Goal: Obtain resource: Obtain resource

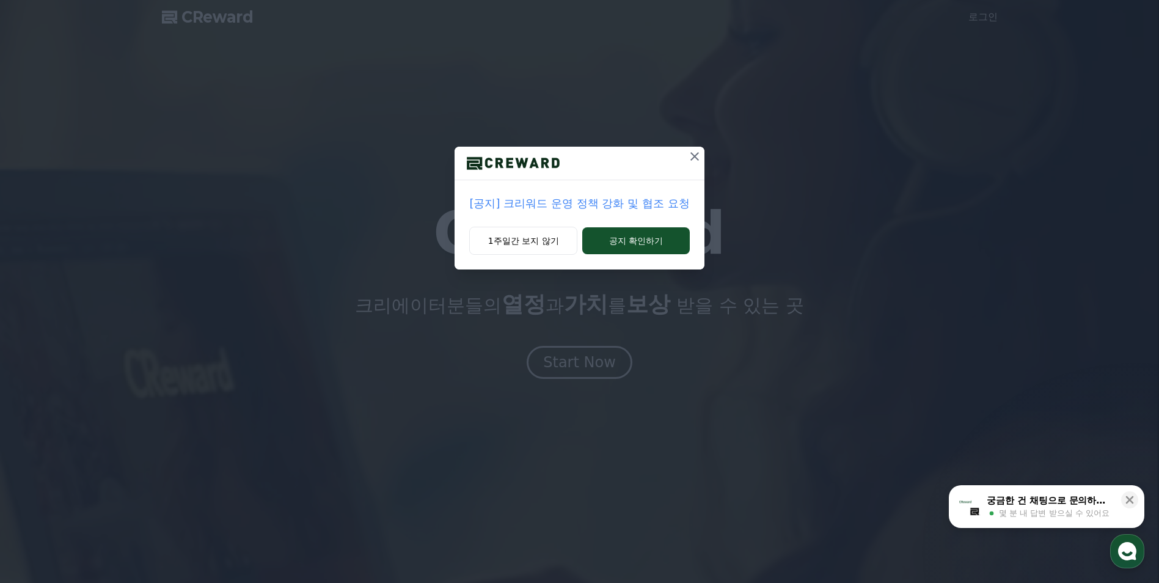
click at [686, 159] on button at bounding box center [695, 157] width 20 height 20
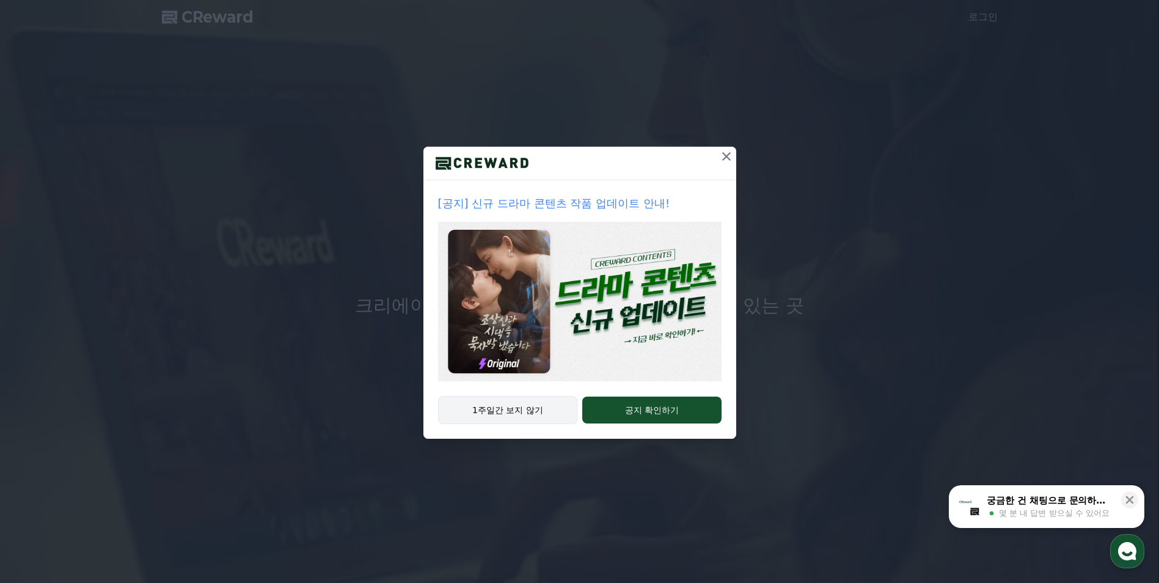
drag, startPoint x: 537, startPoint y: 406, endPoint x: 535, endPoint y: 398, distance: 8.0
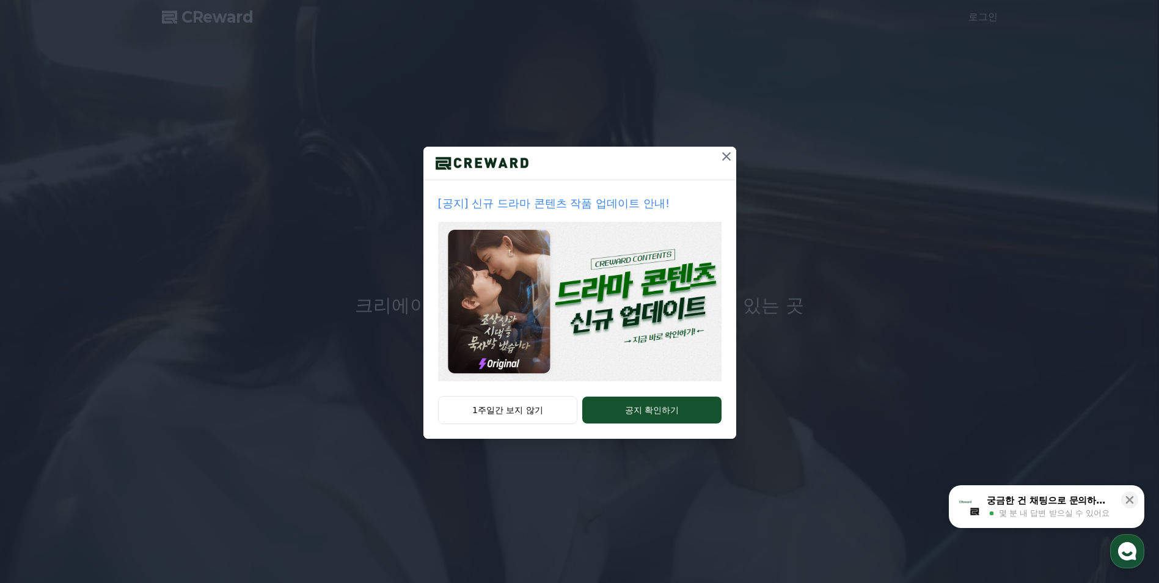
click at [537, 408] on button "1주일간 보지 않기" at bounding box center [508, 410] width 140 height 28
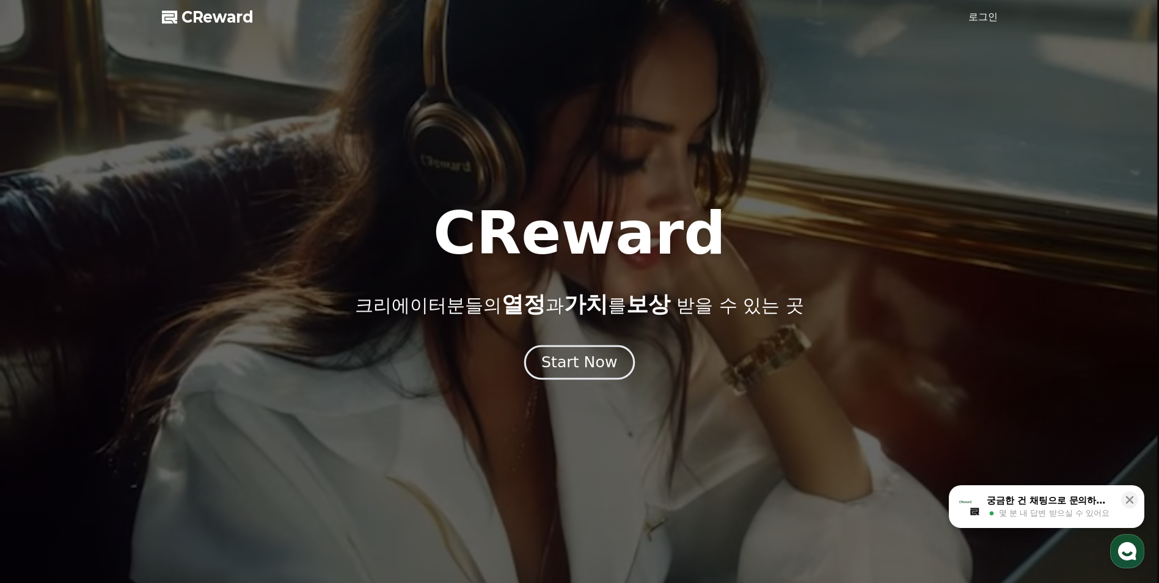
click at [564, 367] on div "Start Now" at bounding box center [579, 362] width 76 height 21
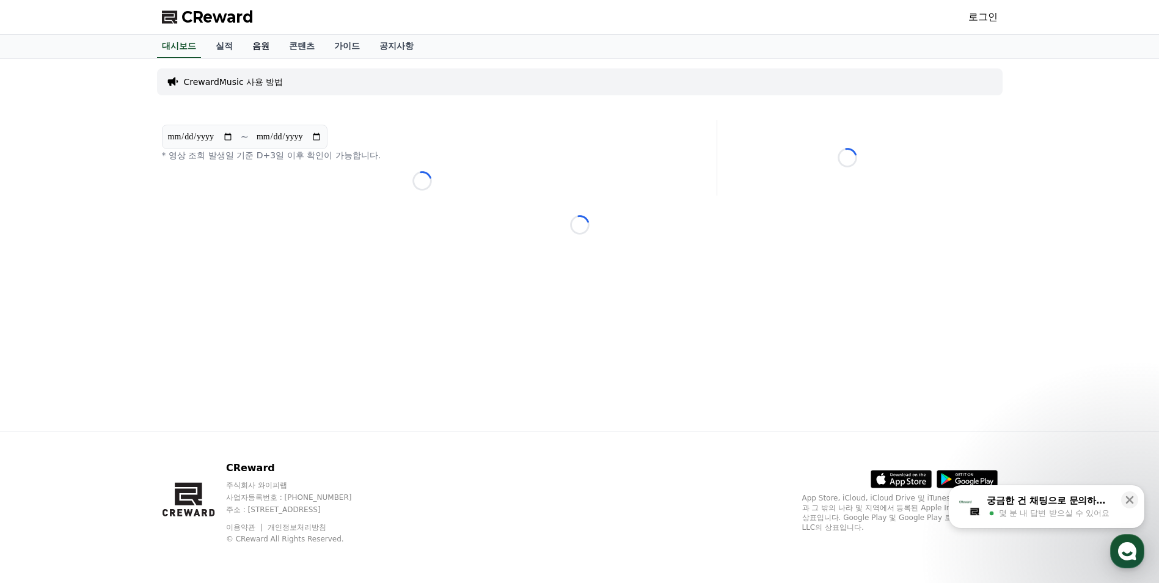
click at [257, 42] on link "음원" at bounding box center [261, 46] width 37 height 23
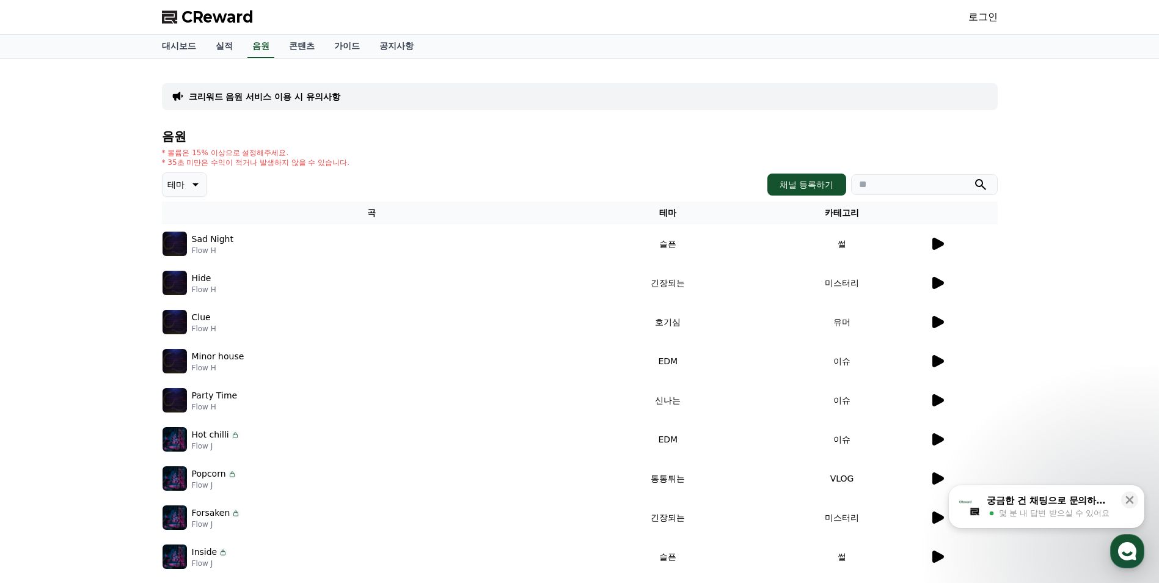
click at [209, 247] on p "Flow H" at bounding box center [213, 251] width 42 height 10
click at [193, 180] on icon at bounding box center [194, 184] width 15 height 15
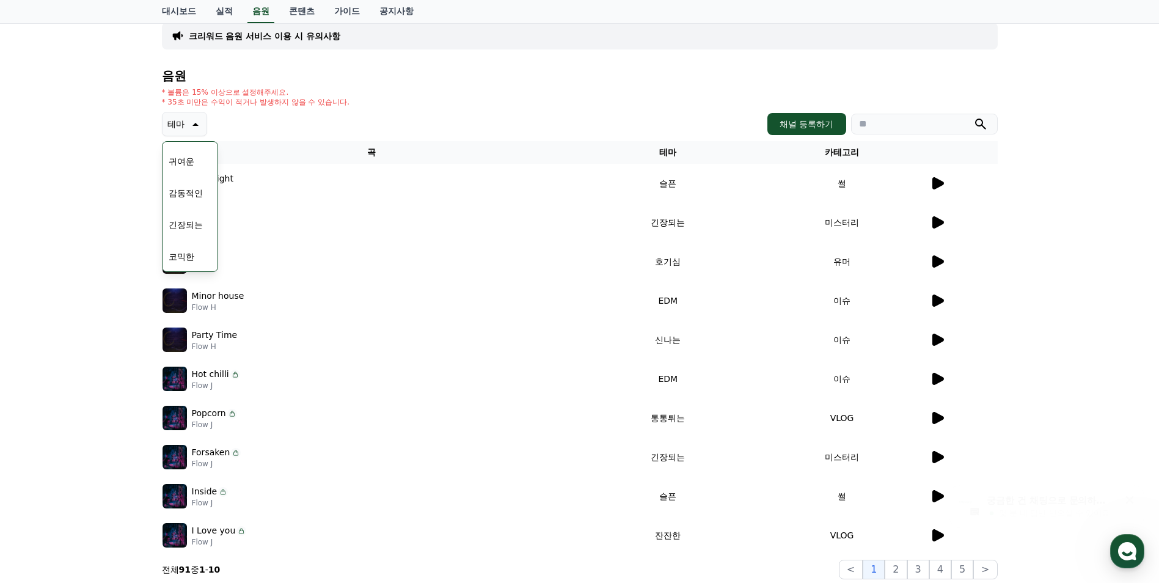
scroll to position [61, 0]
click at [185, 218] on button "긴장되는" at bounding box center [186, 224] width 44 height 27
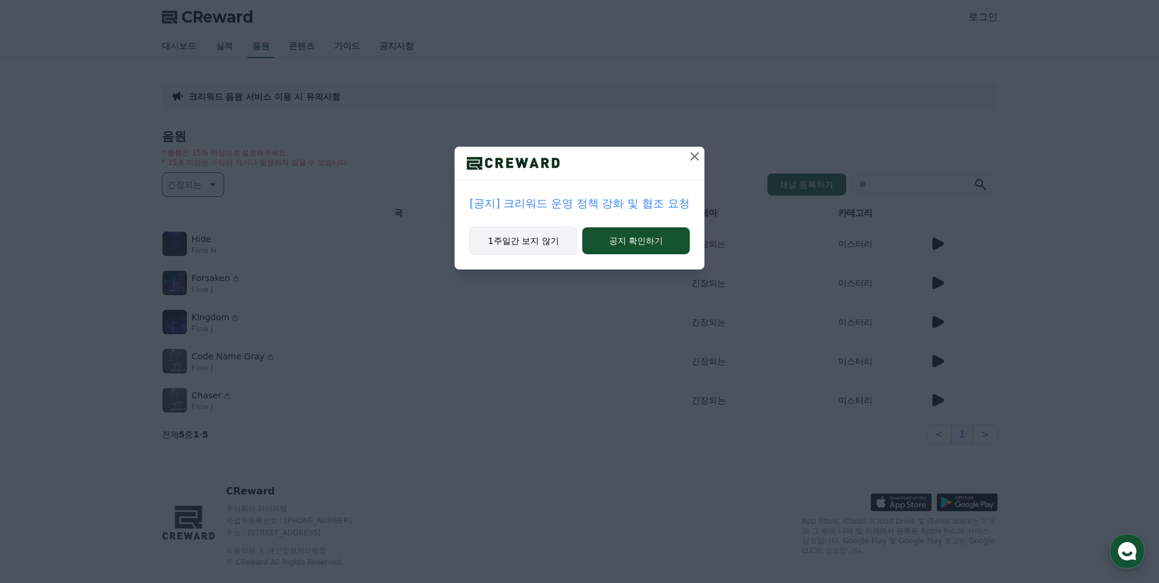
click at [529, 244] on button "1주일간 보지 않기" at bounding box center [523, 241] width 108 height 28
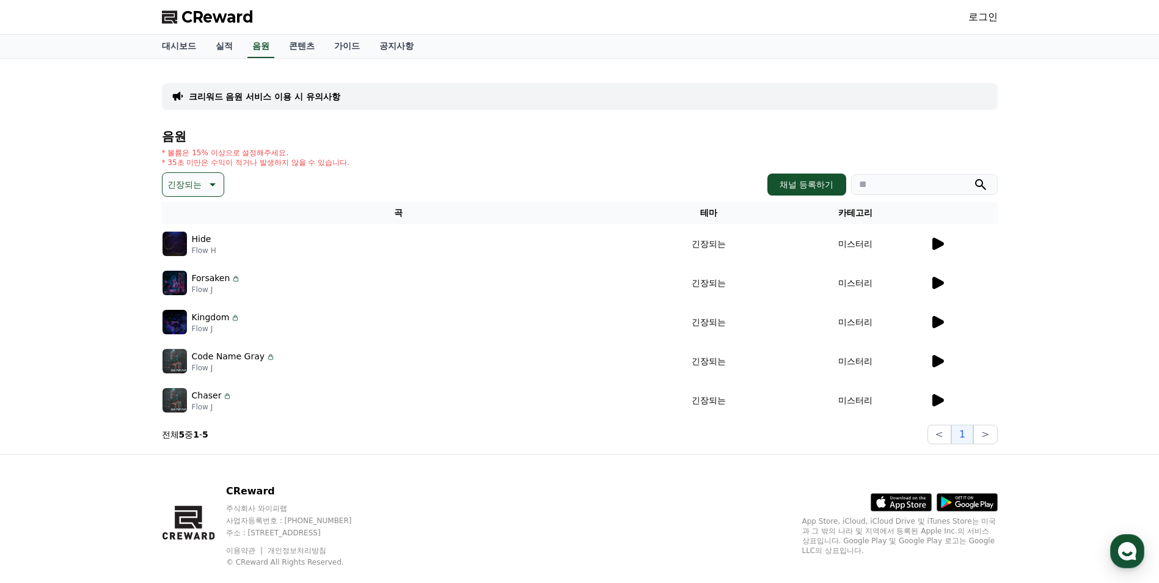
drag, startPoint x: 895, startPoint y: 238, endPoint x: 931, endPoint y: 242, distance: 36.2
click at [900, 238] on td "미스터리" at bounding box center [855, 243] width 147 height 39
click at [932, 242] on icon at bounding box center [937, 243] width 15 height 15
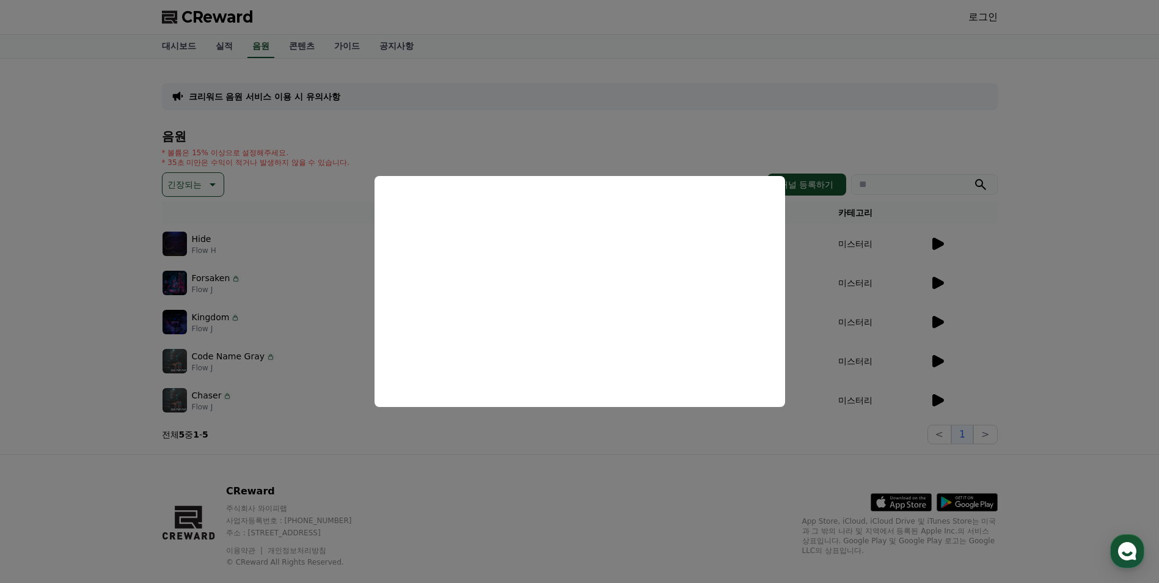
click at [973, 251] on button "close modal" at bounding box center [579, 291] width 1159 height 583
click at [947, 273] on td at bounding box center [963, 282] width 68 height 39
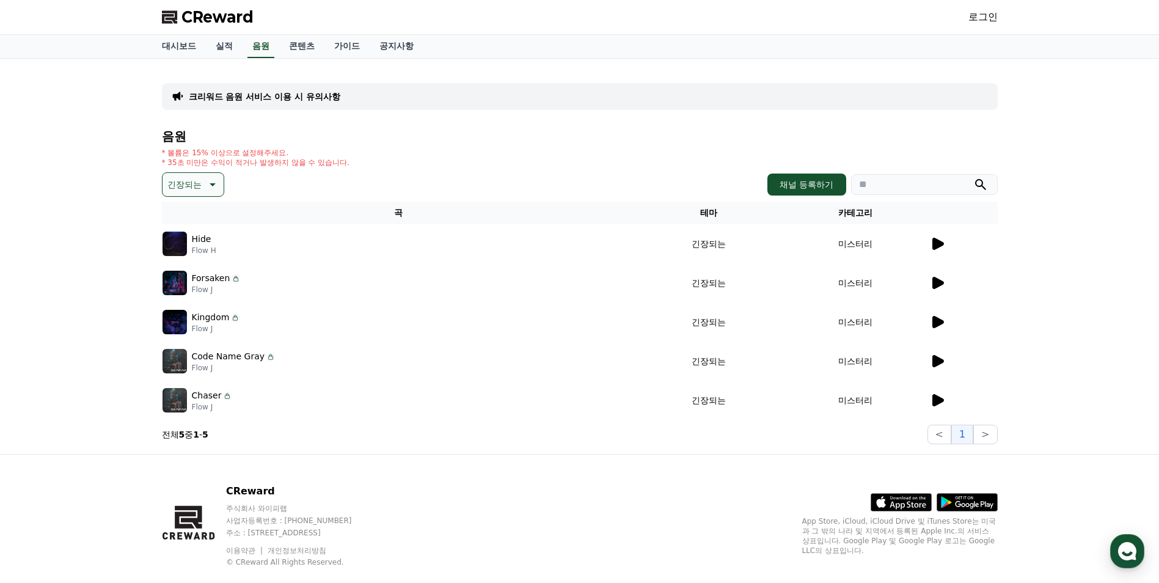
click at [937, 278] on icon at bounding box center [937, 283] width 15 height 15
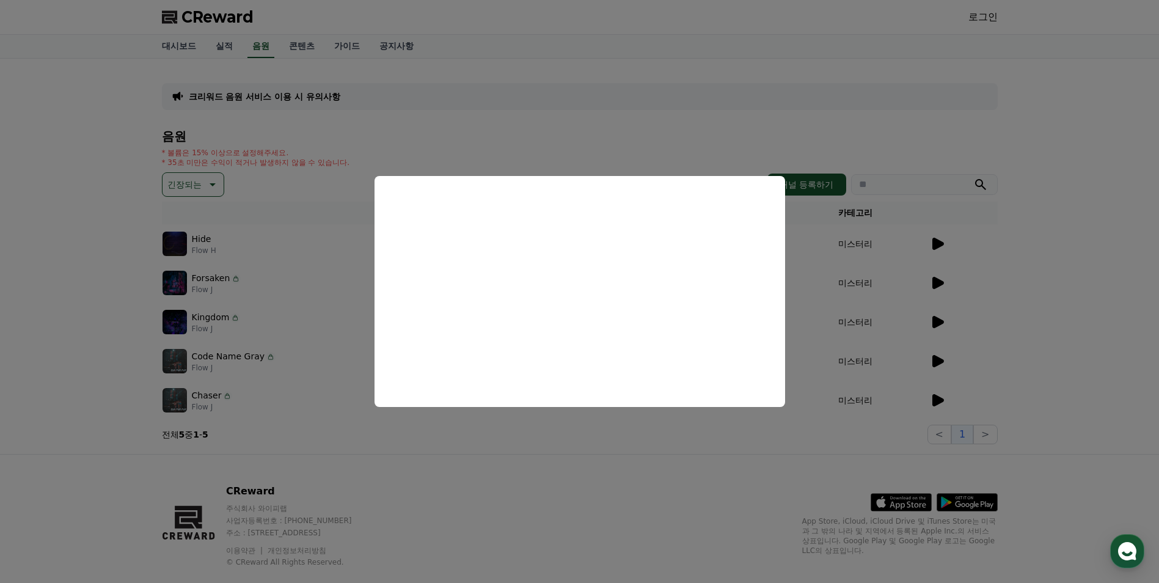
click at [945, 316] on button "close modal" at bounding box center [579, 291] width 1159 height 583
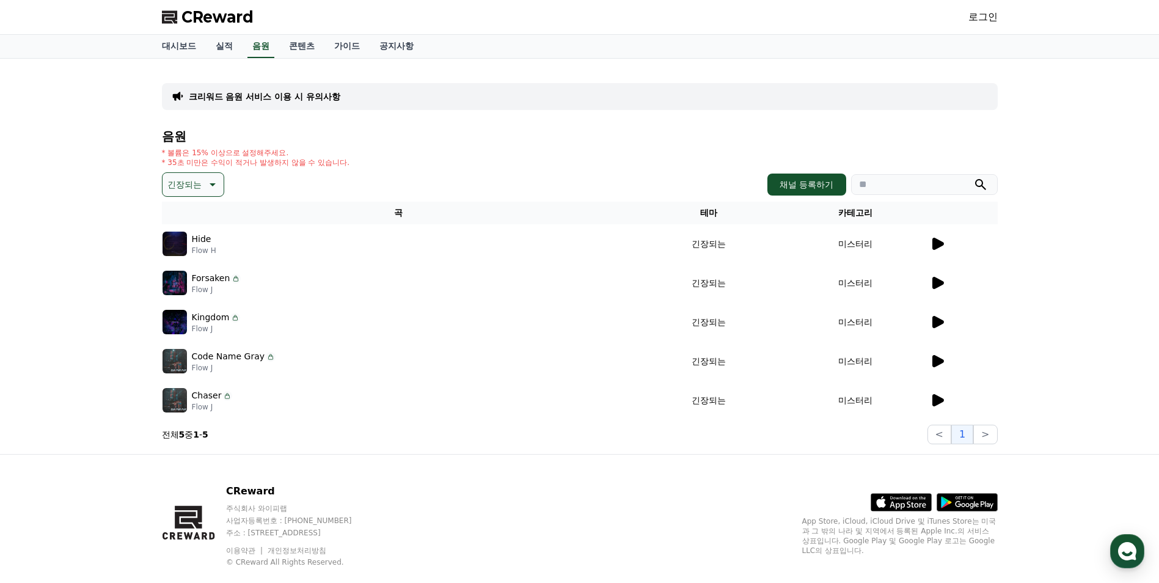
click at [937, 324] on icon at bounding box center [939, 322] width 12 height 12
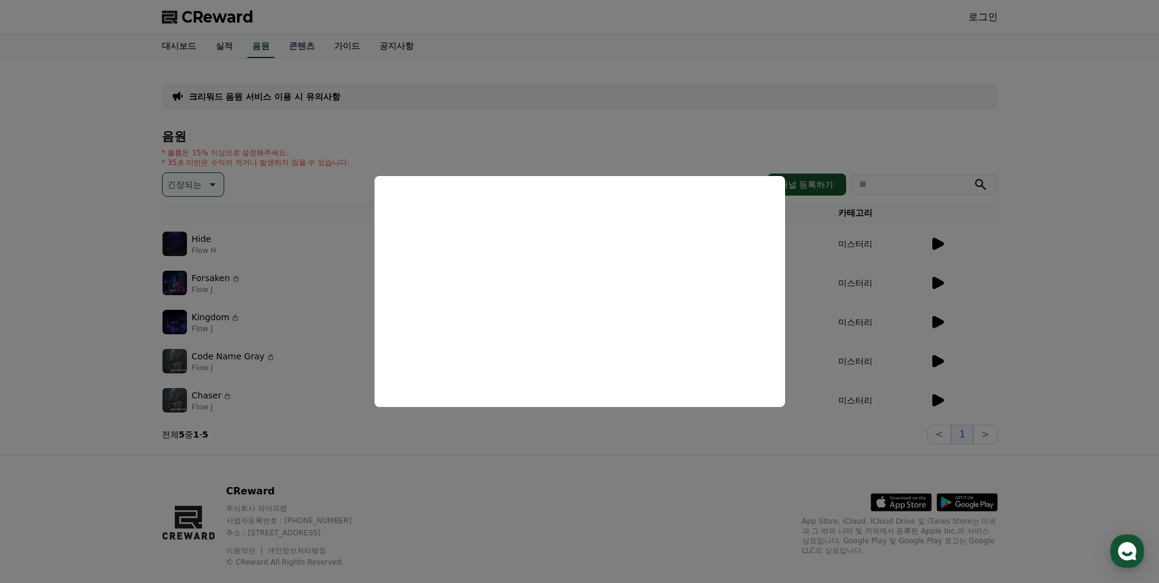
drag, startPoint x: 952, startPoint y: 306, endPoint x: 942, endPoint y: 324, distance: 21.1
click at [948, 315] on button "close modal" at bounding box center [579, 291] width 1159 height 583
click at [942, 324] on icon at bounding box center [937, 322] width 15 height 15
click at [940, 325] on button "close modal" at bounding box center [579, 291] width 1159 height 583
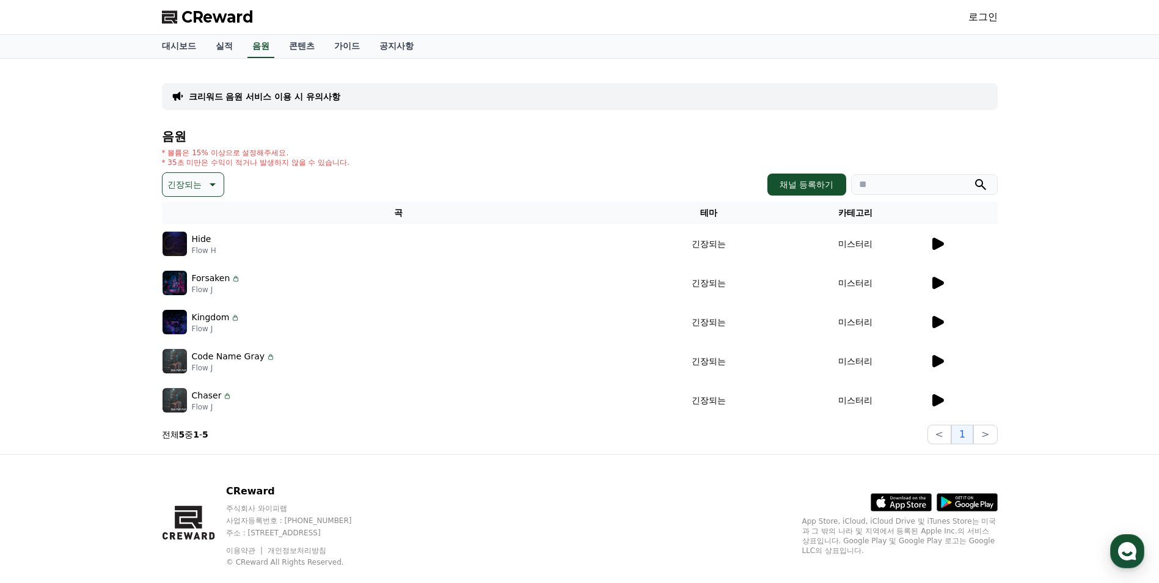
click at [932, 350] on td at bounding box center [963, 361] width 68 height 39
click at [934, 362] on icon at bounding box center [939, 361] width 12 height 12
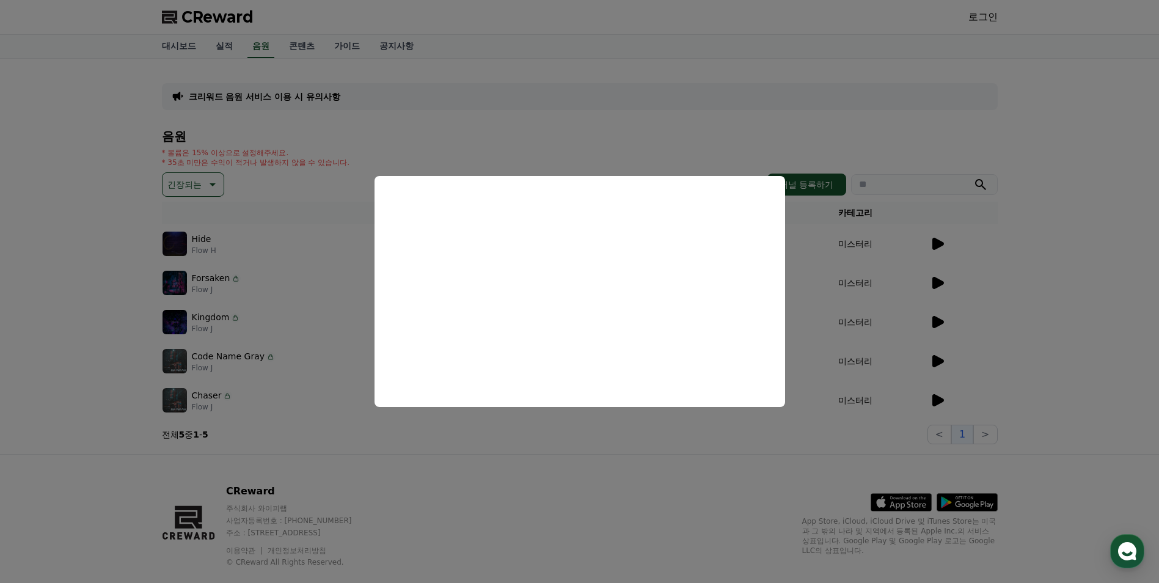
click at [897, 417] on button "close modal" at bounding box center [579, 291] width 1159 height 583
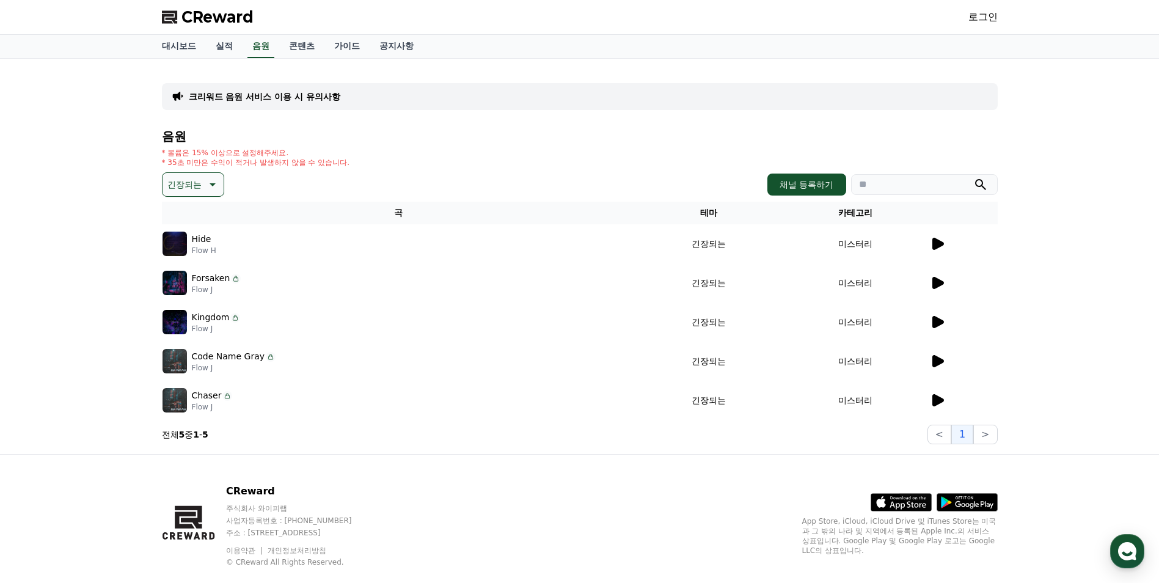
click at [933, 396] on icon at bounding box center [939, 400] width 12 height 12
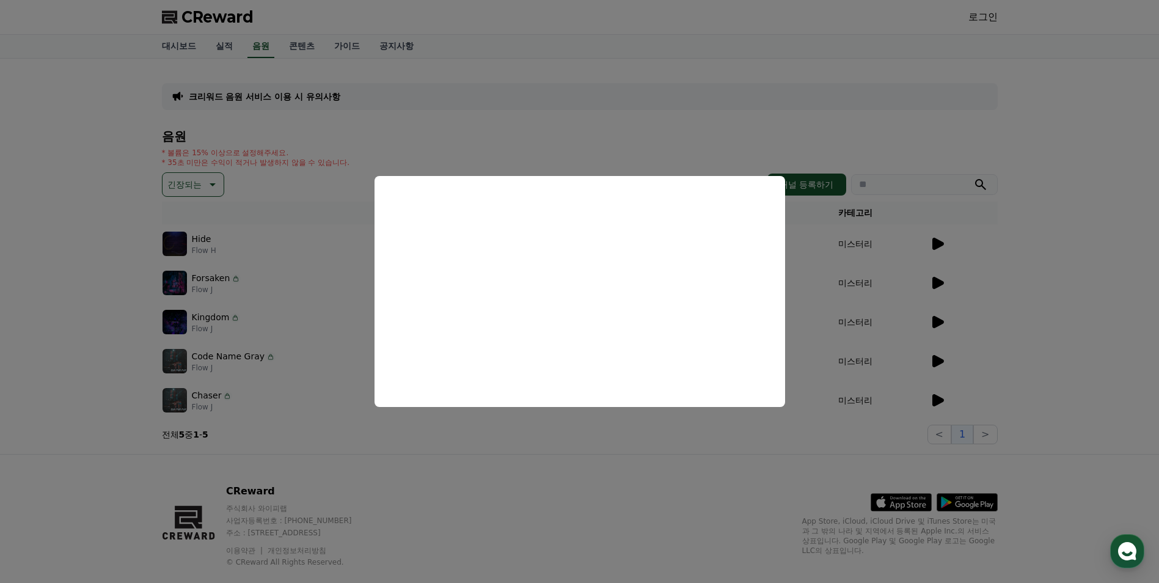
click at [731, 446] on button "close modal" at bounding box center [579, 291] width 1159 height 583
